Goal: Navigation & Orientation: Find specific page/section

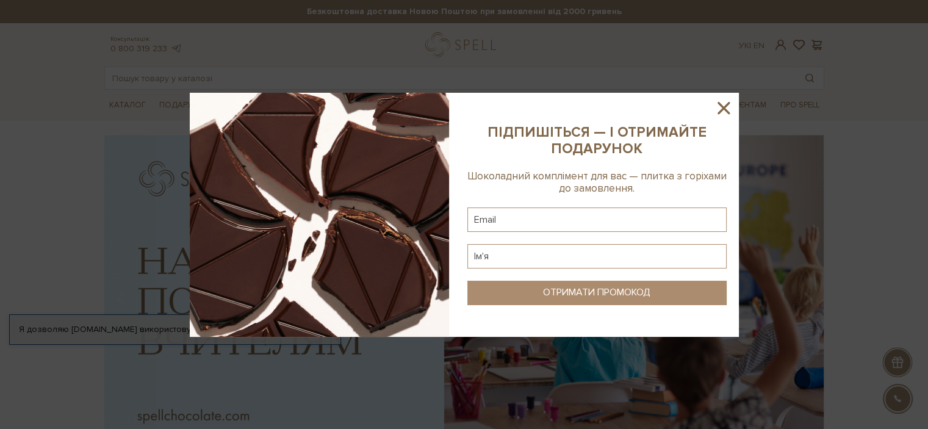
click at [727, 109] on icon at bounding box center [723, 108] width 21 height 21
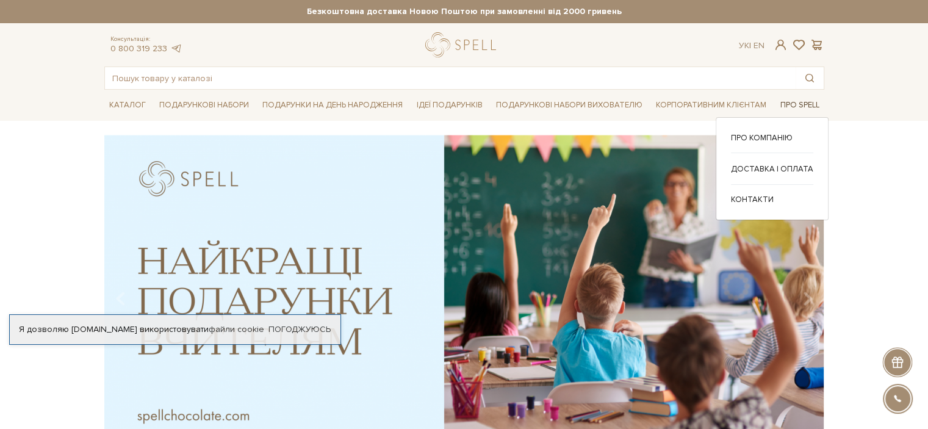
click at [793, 109] on link "Про Spell" at bounding box center [798, 105] width 49 height 19
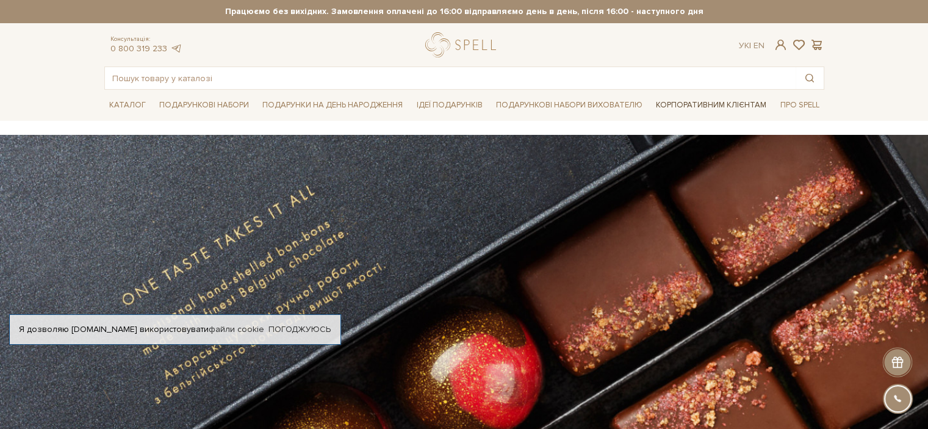
click at [732, 104] on link "Корпоративним клієнтам" at bounding box center [711, 105] width 120 height 21
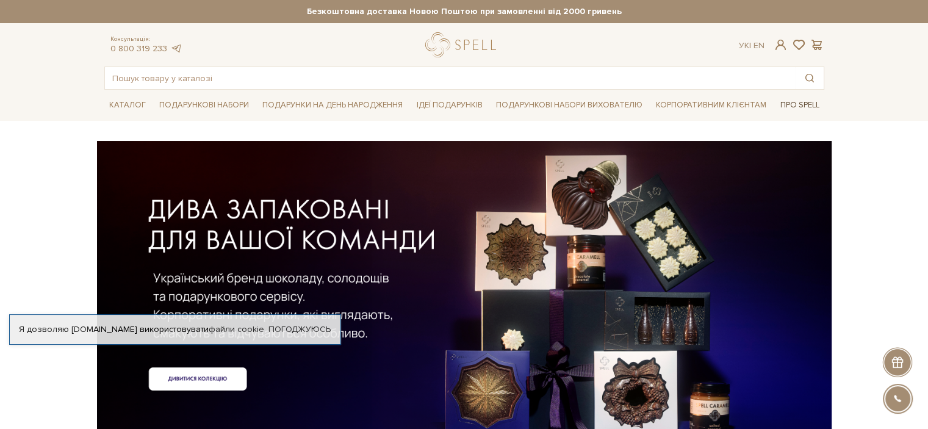
click at [798, 106] on link "Про Spell" at bounding box center [798, 105] width 49 height 19
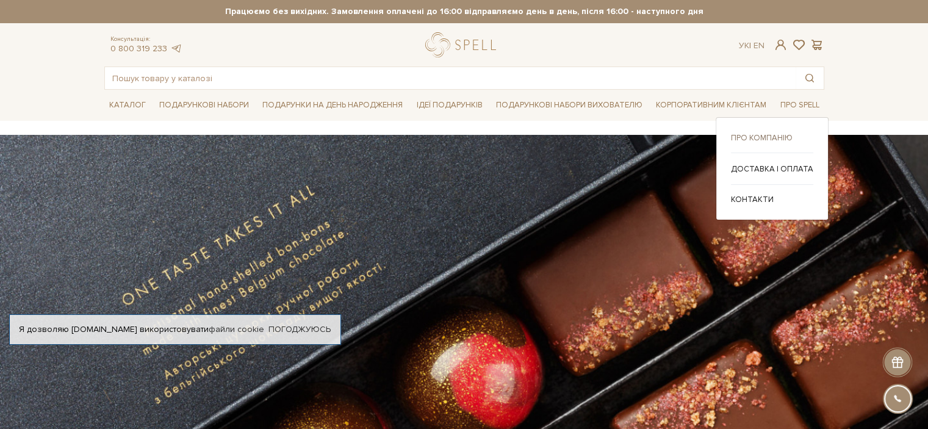
click at [744, 132] on link "Про компанію" at bounding box center [772, 137] width 82 height 11
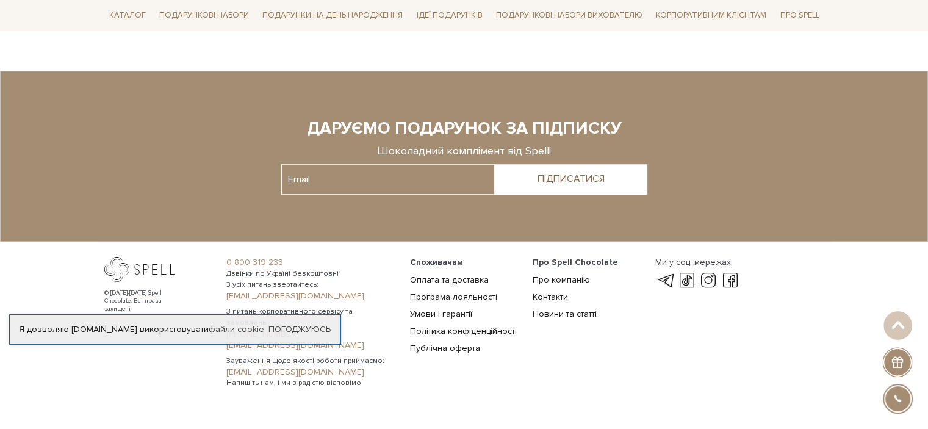
scroll to position [997, 0]
